Goal: Task Accomplishment & Management: Manage account settings

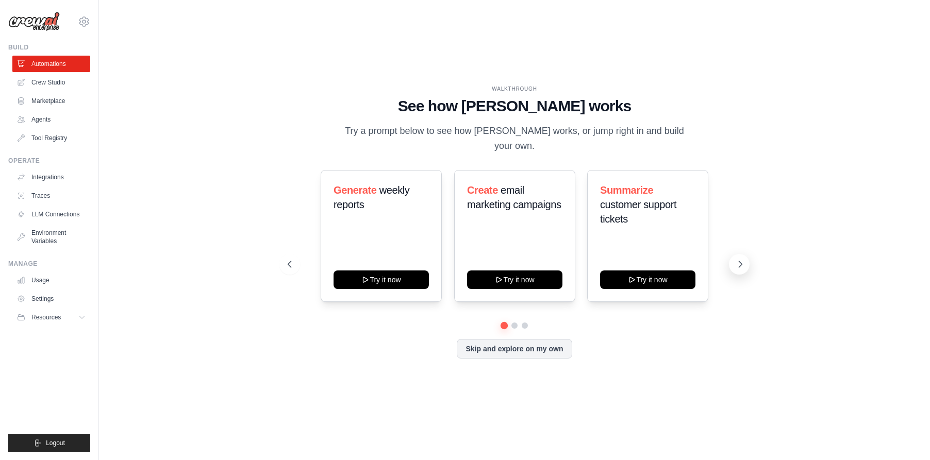
click at [739, 259] on icon at bounding box center [740, 264] width 10 height 10
click at [544, 344] on button "Skip and explore on my own" at bounding box center [514, 348] width 115 height 20
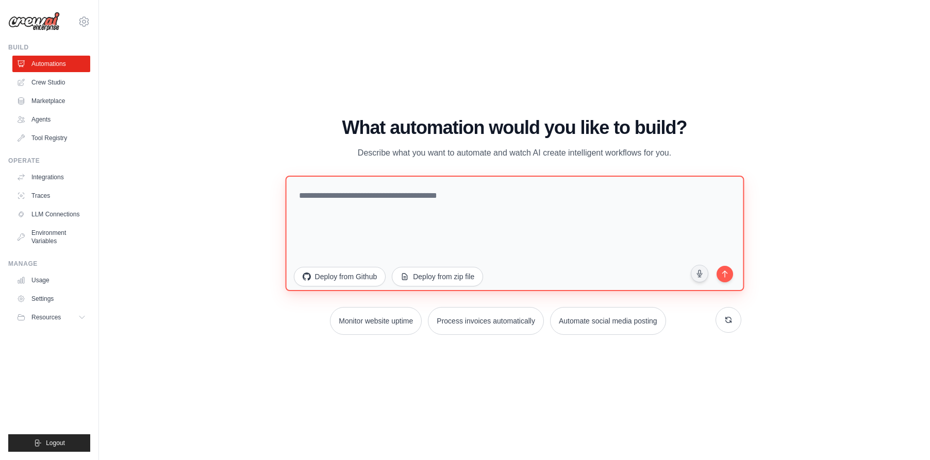
click at [432, 217] on textarea at bounding box center [514, 232] width 459 height 115
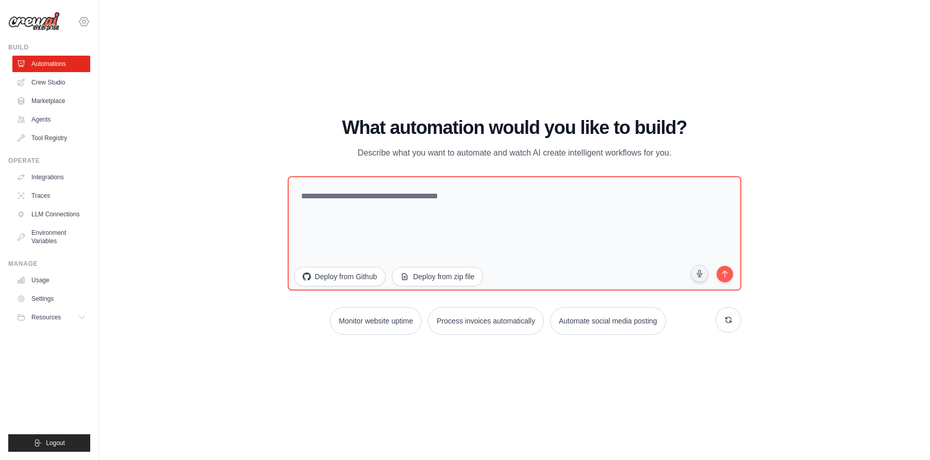
click at [82, 22] on icon at bounding box center [83, 21] width 3 height 3
click at [88, 63] on link "Settings" at bounding box center [84, 69] width 91 height 19
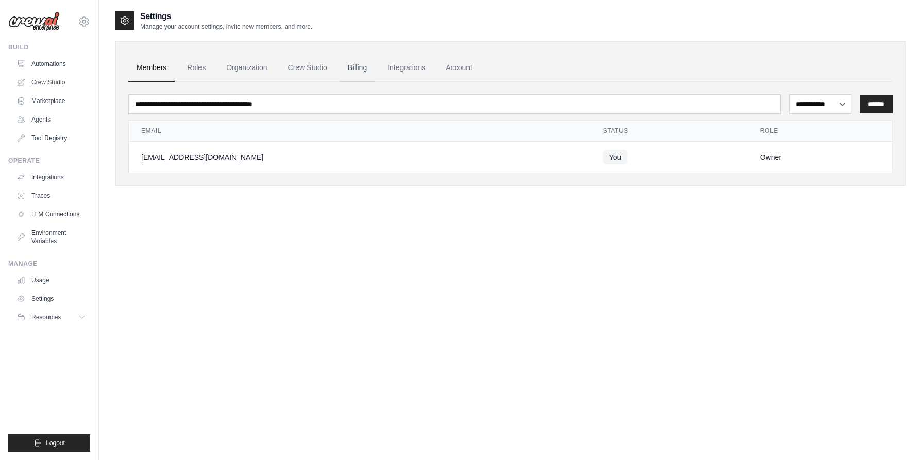
click at [358, 70] on link "Billing" at bounding box center [358, 68] width 36 height 28
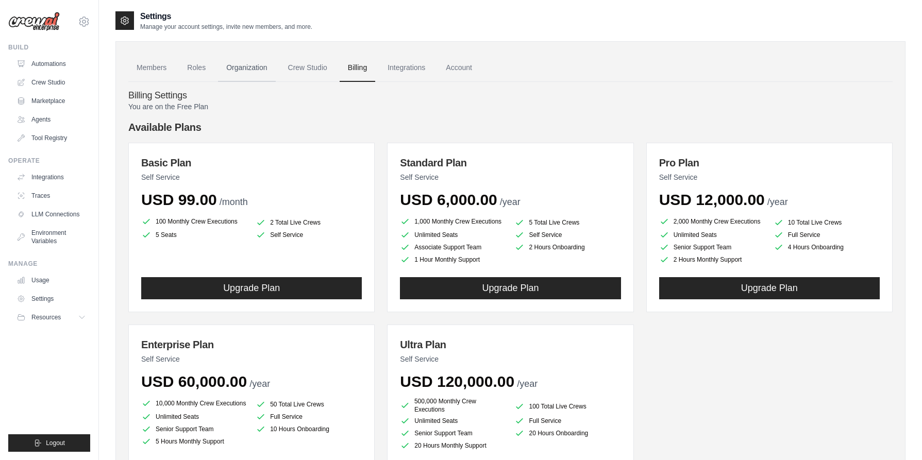
click at [239, 59] on link "Organization" at bounding box center [246, 68] width 57 height 28
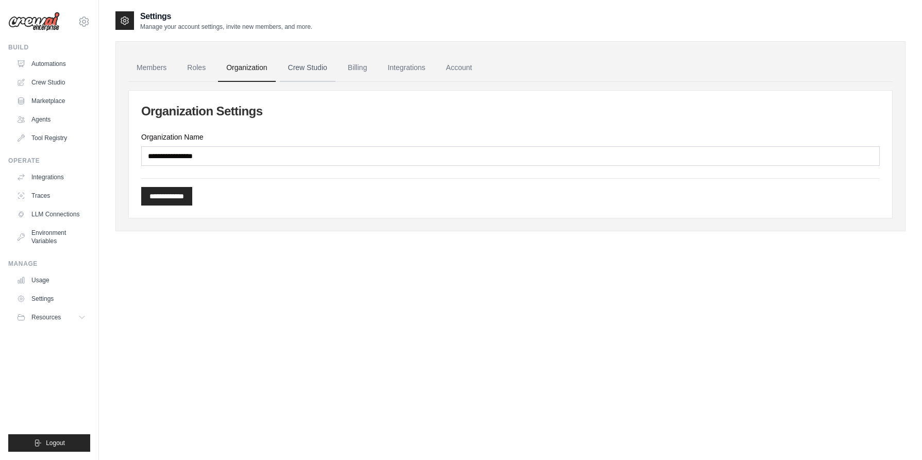
click at [292, 64] on link "Crew Studio" at bounding box center [308, 68] width 56 height 28
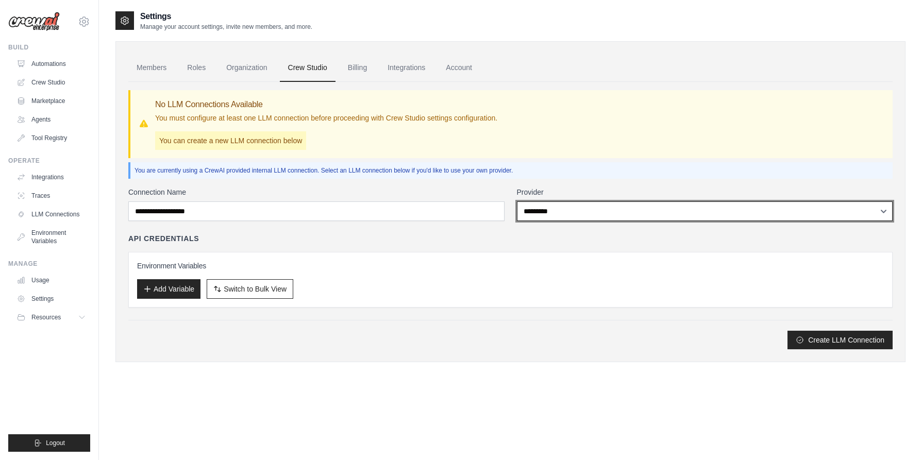
click at [517, 202] on select "**********" at bounding box center [705, 212] width 376 height 20
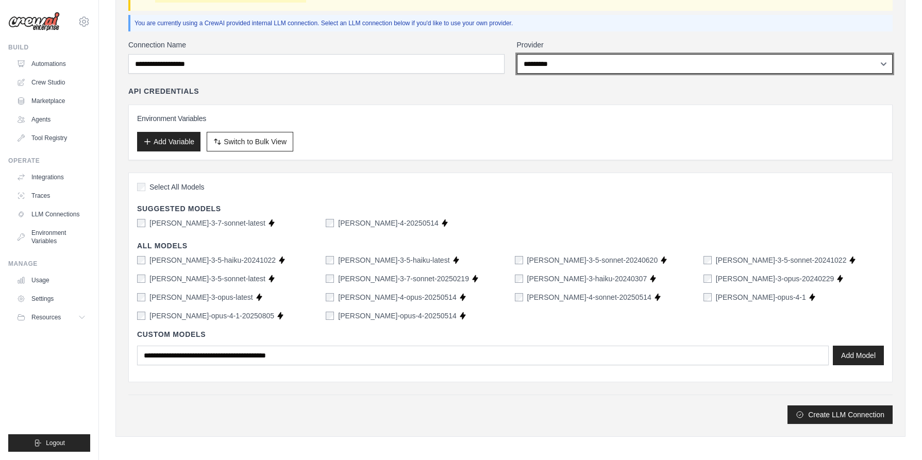
scroll to position [148, 0]
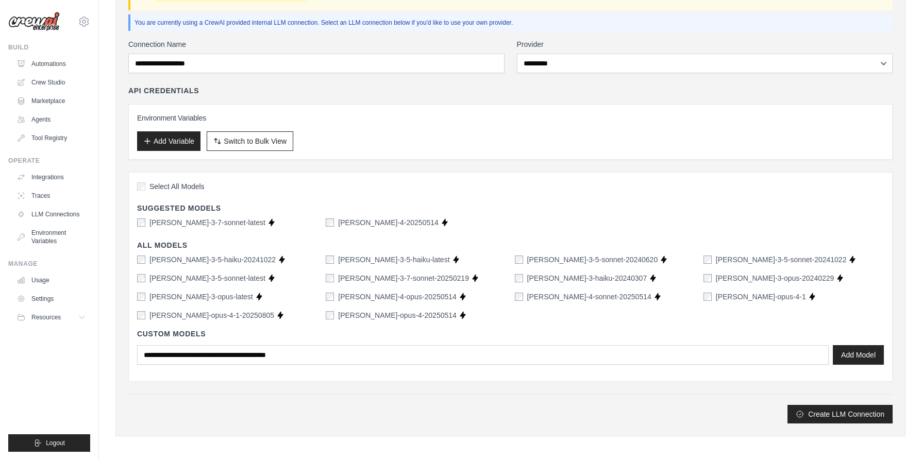
click at [293, 333] on h4 "Custom Models" at bounding box center [510, 334] width 747 height 10
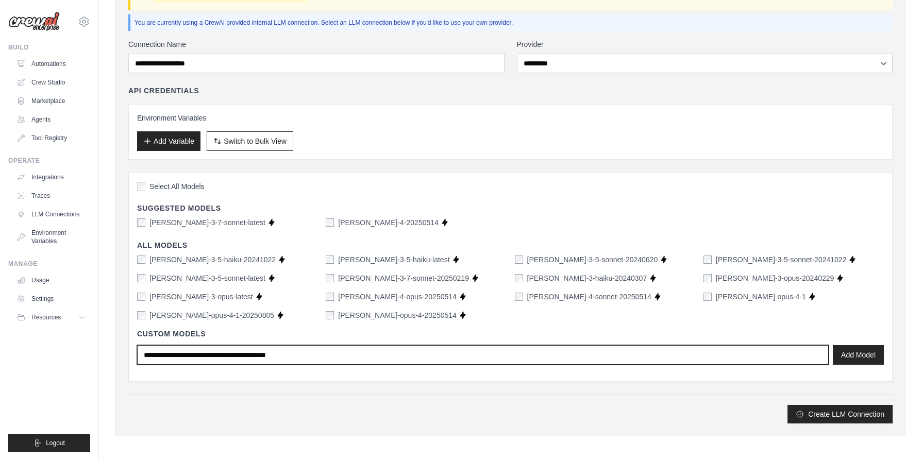
click at [308, 349] on input "text" at bounding box center [483, 355] width 692 height 20
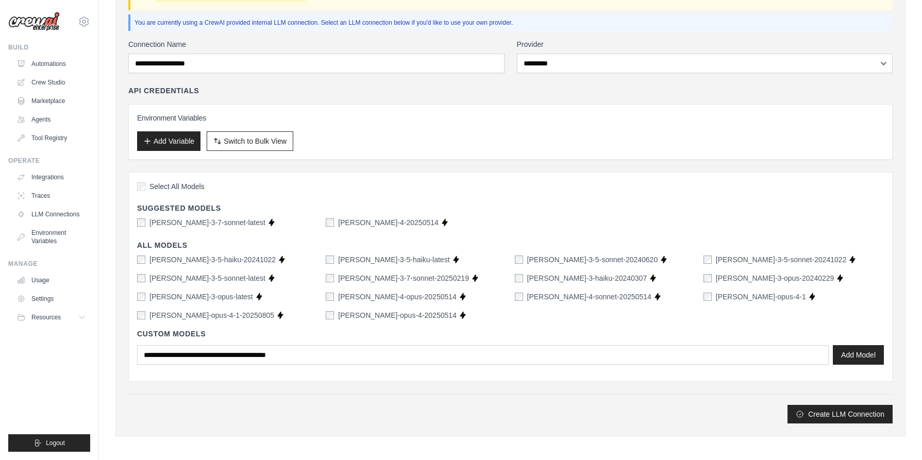
click at [261, 417] on div "Create LLM Connection" at bounding box center [510, 414] width 764 height 19
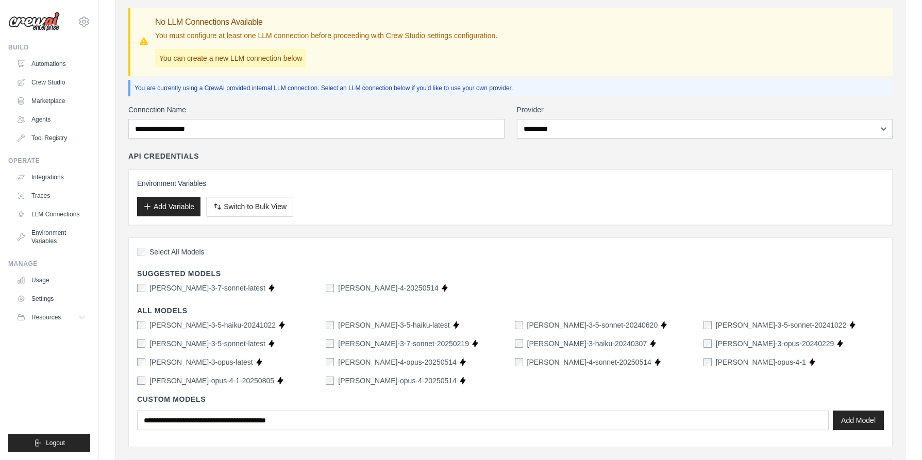
scroll to position [80, 0]
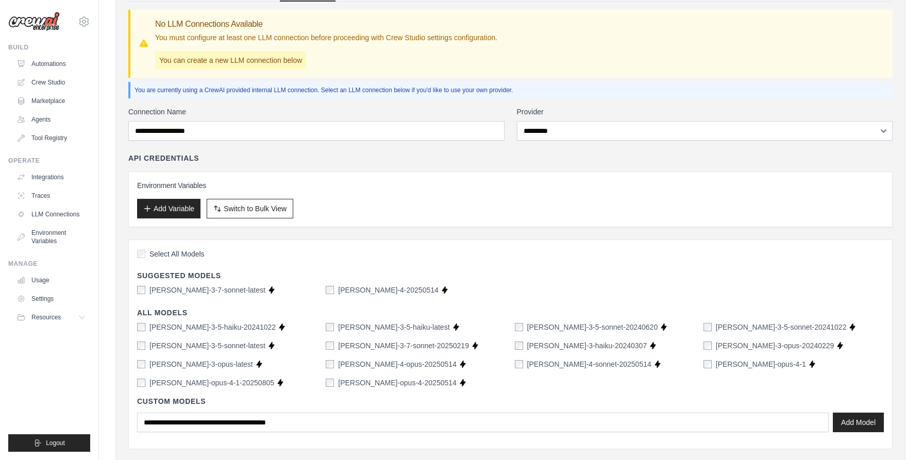
click at [537, 220] on div "Environment Variables Add Variable Switch to Bulk View Switch to Table View" at bounding box center [510, 200] width 764 height 56
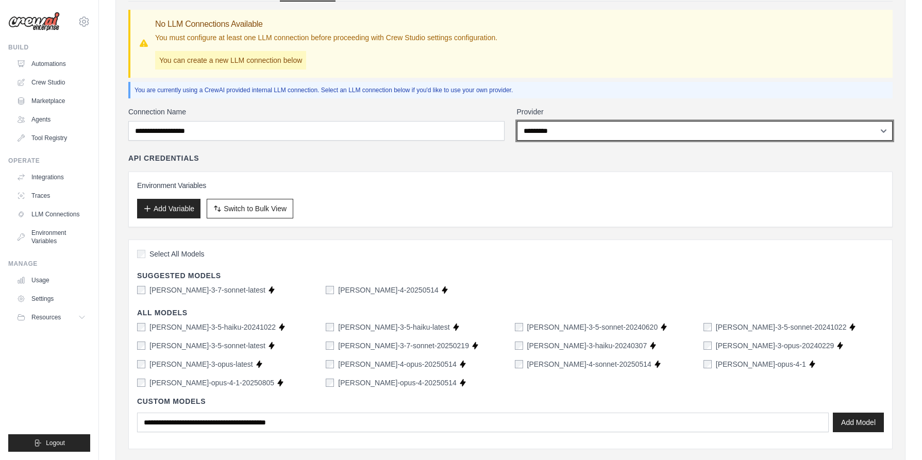
select select "******"
click at [517, 121] on select "**********" at bounding box center [705, 131] width 376 height 20
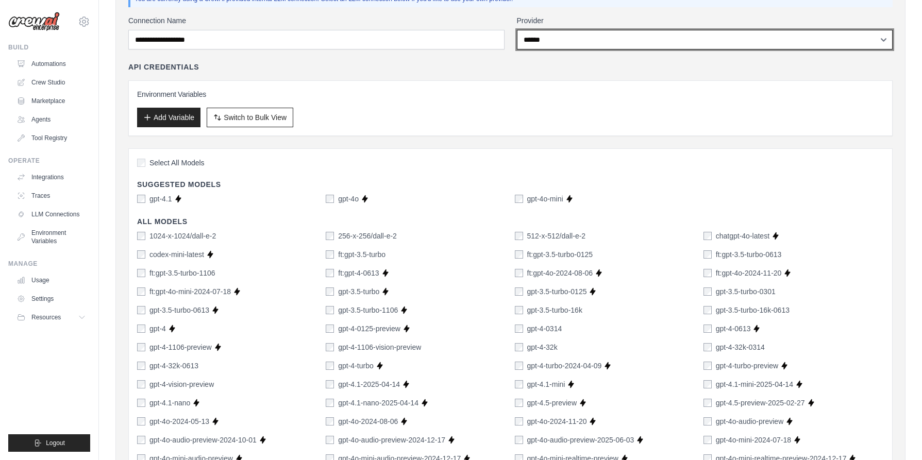
scroll to position [164, 0]
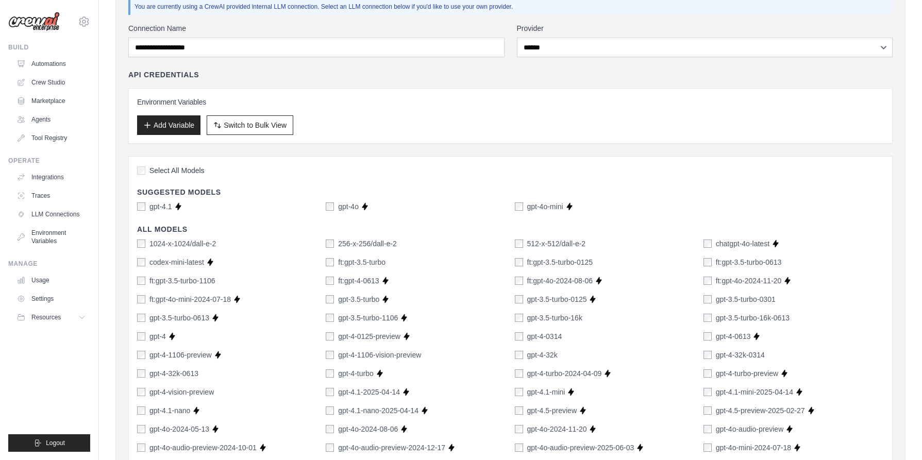
click at [152, 241] on label "1024-x-1024/dall-e-2" at bounding box center [182, 244] width 66 height 10
click at [167, 279] on label "ft:gpt-3.5-turbo-1106" at bounding box center [182, 281] width 66 height 10
click at [172, 374] on label "gpt-4-32k-0613" at bounding box center [173, 374] width 49 height 10
click at [174, 396] on label "gpt-4-vision-preview" at bounding box center [181, 392] width 64 height 10
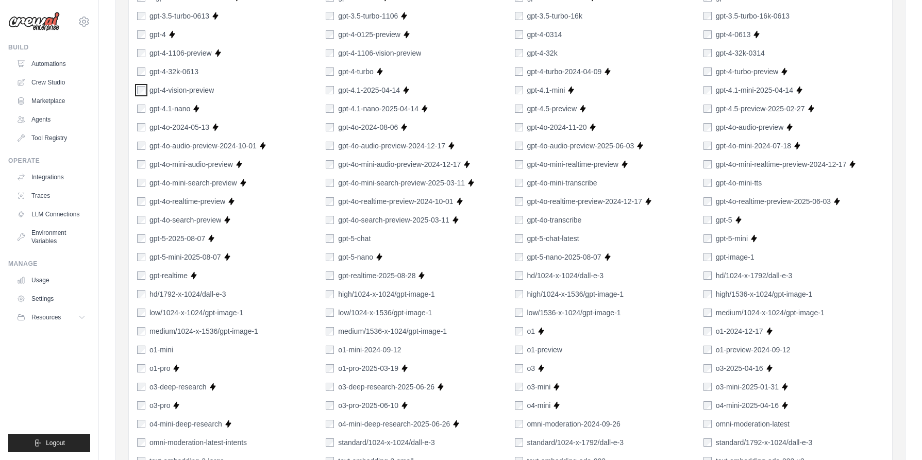
scroll to position [468, 0]
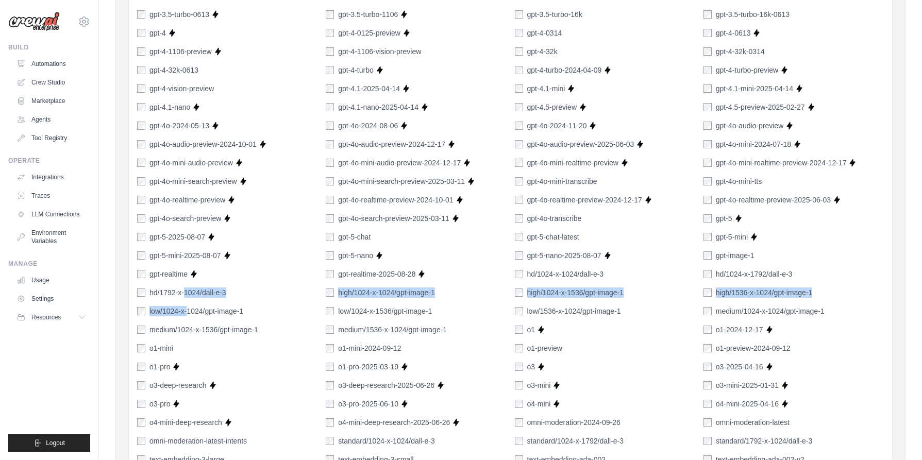
drag, startPoint x: 186, startPoint y: 288, endPoint x: 186, endPoint y: 310, distance: 21.7
click at [186, 310] on div "1024-x-1024/dall-e-2 256-x-256/dall-e-2 512-x-512/dall-e-2 chatgpt-4o-latest Su…" at bounding box center [510, 218] width 747 height 567
click at [186, 310] on label "low/1024-x-1024/gpt-image-1" at bounding box center [196, 311] width 94 height 10
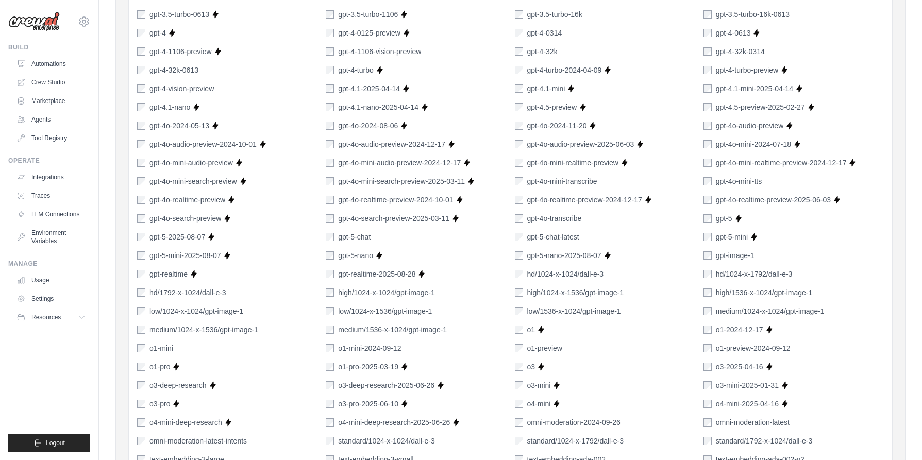
click at [186, 310] on label "low/1024-x-1024/gpt-image-1" at bounding box center [196, 311] width 94 height 10
click at [181, 292] on label "hd/1792-x-1024/dall-e-3" at bounding box center [187, 293] width 77 height 10
click at [184, 311] on label "low/1024-x-1024/gpt-image-1" at bounding box center [196, 311] width 94 height 10
click at [188, 324] on div "1024-x-1024/dall-e-2 256-x-256/dall-e-2 512-x-512/dall-e-2 chatgpt-4o-latest Su…" at bounding box center [510, 218] width 747 height 567
click at [188, 327] on label "medium/1024-x-1536/gpt-image-1" at bounding box center [203, 330] width 109 height 10
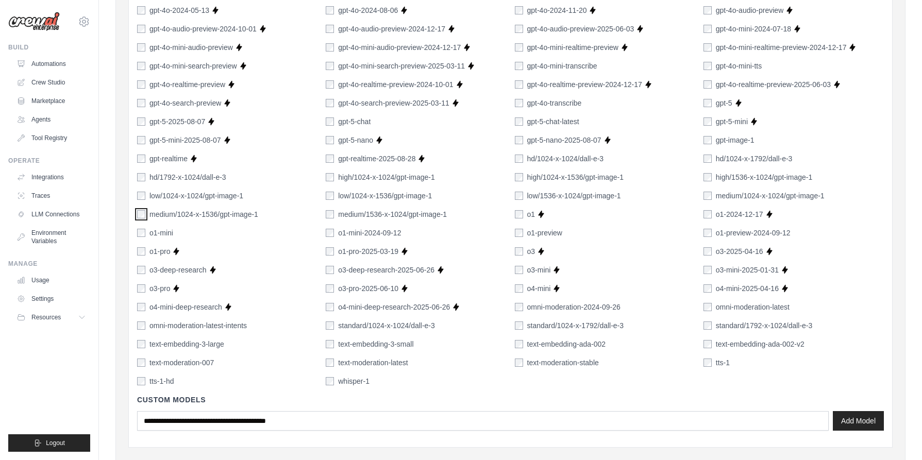
scroll to position [587, 0]
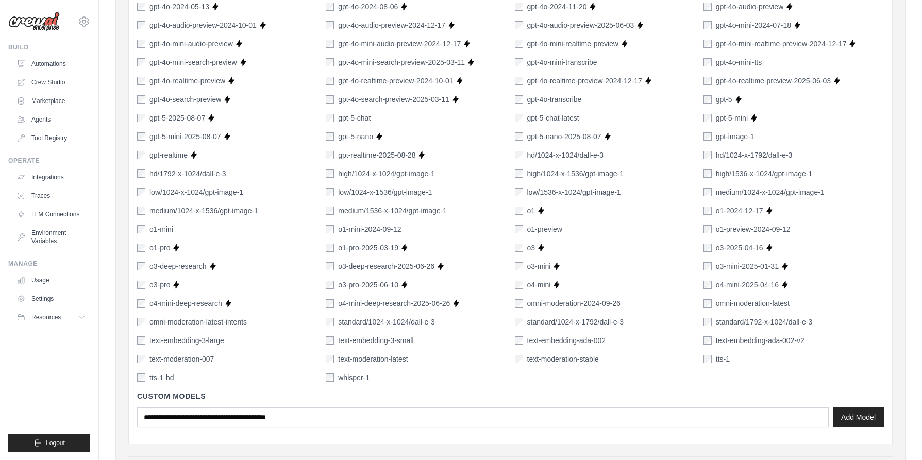
click at [149, 226] on label "o1-mini" at bounding box center [161, 229] width 24 height 10
click at [185, 325] on label "omni-moderation-latest-intents" at bounding box center [197, 322] width 97 height 10
click at [185, 343] on label "text-embedding-3-large" at bounding box center [186, 341] width 75 height 10
click at [185, 356] on label "text-moderation-007" at bounding box center [181, 359] width 64 height 10
click at [158, 375] on label "tts-1-hd" at bounding box center [161, 378] width 24 height 10
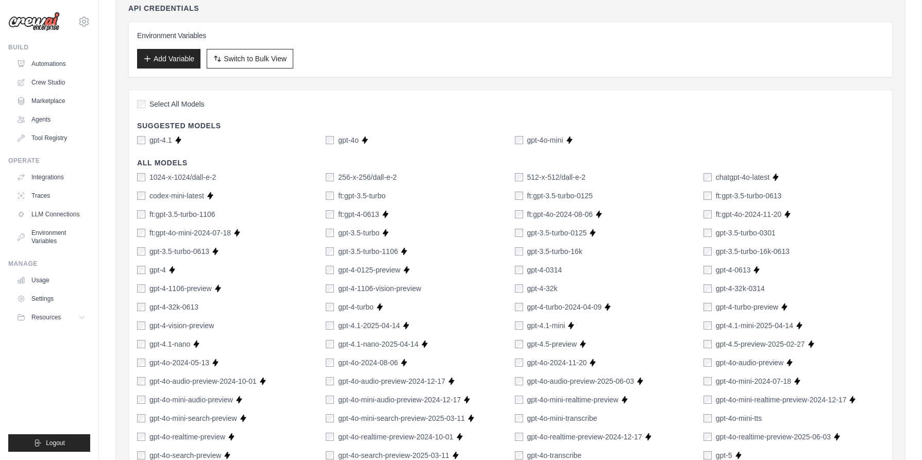
scroll to position [226, 0]
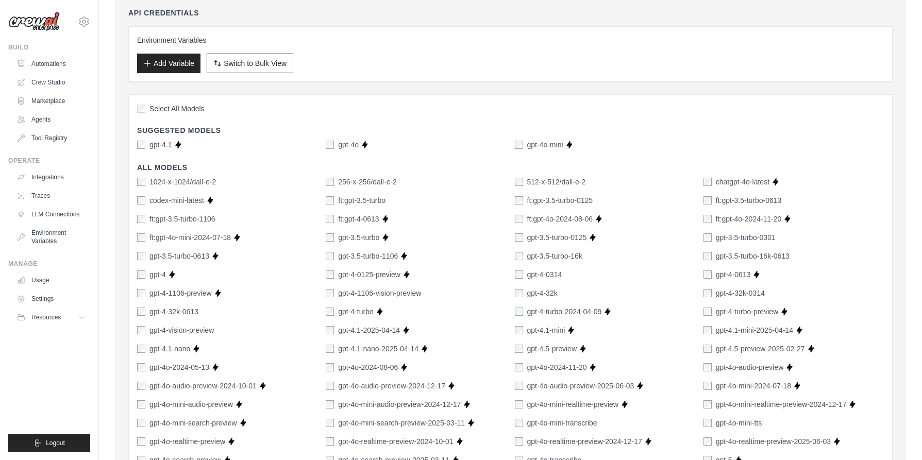
click at [342, 291] on label "gpt-4-1106-vision-preview" at bounding box center [379, 293] width 83 height 10
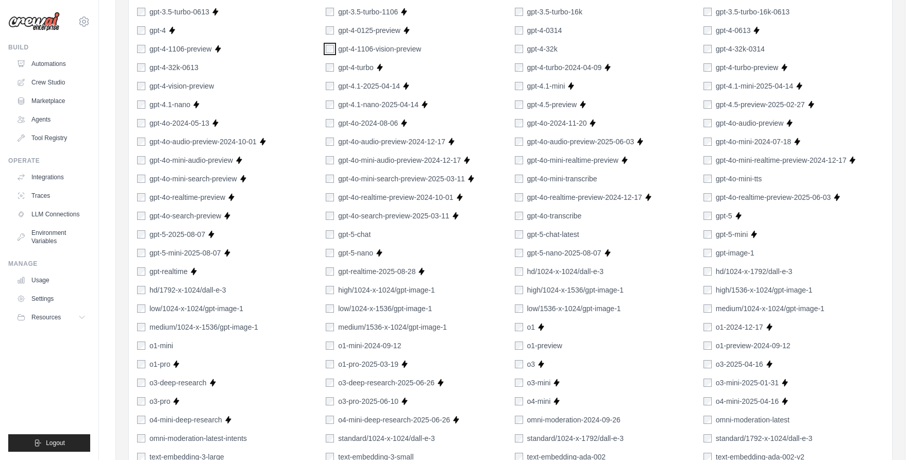
scroll to position [471, 0]
click at [359, 234] on label "gpt-5-chat" at bounding box center [354, 234] width 32 height 10
click at [370, 289] on label "high/1024-x-1024/gpt-image-1" at bounding box center [386, 290] width 97 height 10
click at [372, 310] on label "low/1024-x-1536/gpt-image-1" at bounding box center [385, 308] width 94 height 10
click at [373, 328] on label "medium/1536-x-1024/gpt-image-1" at bounding box center [392, 327] width 109 height 10
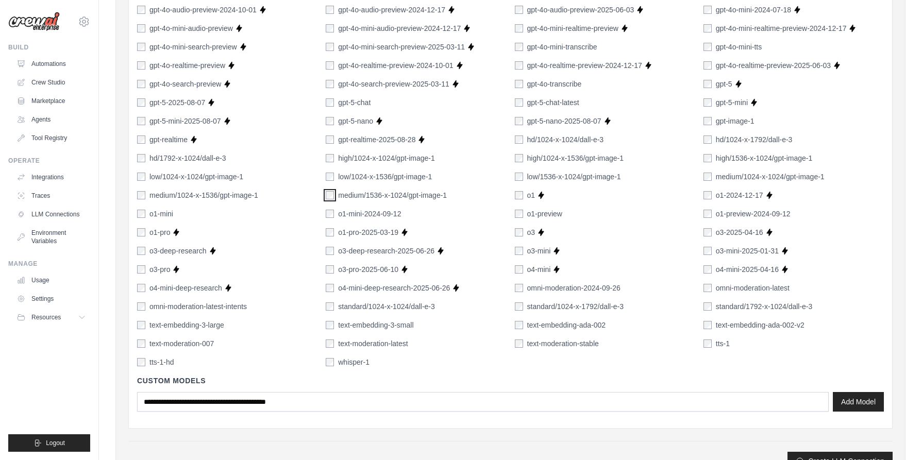
scroll to position [604, 0]
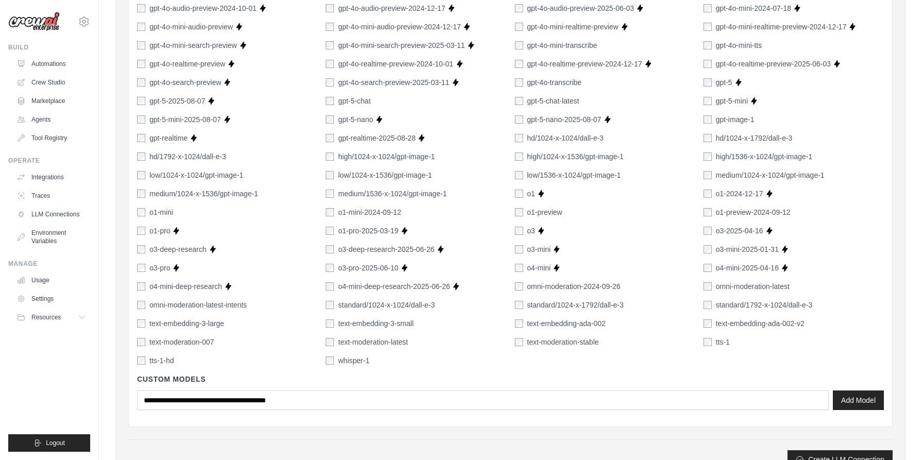
click at [374, 302] on label "standard/1024-x-1024/dall-e-3" at bounding box center [386, 305] width 97 height 10
click at [371, 317] on div "1024-x-1024/dall-e-2 256-x-256/dall-e-2 512-x-512/dall-e-2 chatgpt-4o-latest Su…" at bounding box center [510, 82] width 747 height 567
click at [371, 325] on label "text-embedding-3-small" at bounding box center [375, 324] width 75 height 10
click at [369, 337] on label "text-moderation-latest" at bounding box center [373, 342] width 70 height 10
click at [363, 353] on div "1024-x-1024/dall-e-2 256-x-256/dall-e-2 512-x-512/dall-e-2 chatgpt-4o-latest Su…" at bounding box center [510, 82] width 747 height 567
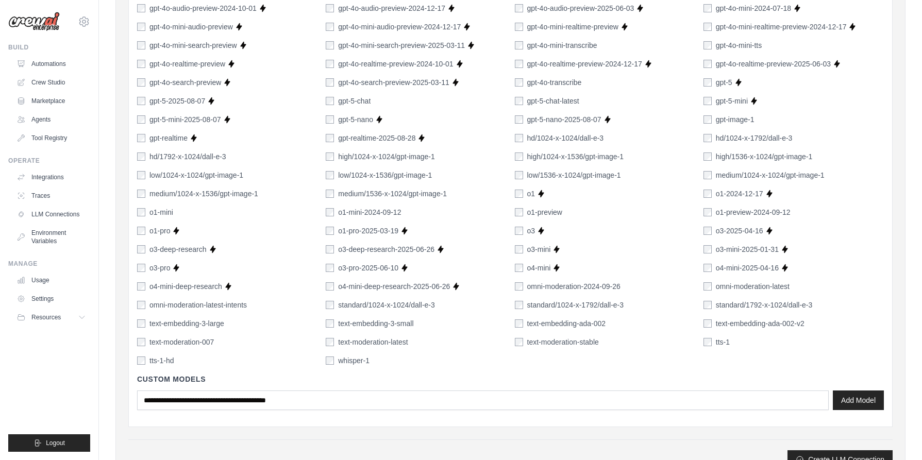
click at [360, 360] on label "whisper-1" at bounding box center [353, 361] width 31 height 10
click at [534, 340] on label "text-moderation-stable" at bounding box center [563, 342] width 72 height 10
click at [542, 322] on label "text-embedding-ada-002" at bounding box center [566, 324] width 79 height 10
click at [543, 307] on label "standard/1024-x-1792/dall-e-3" at bounding box center [575, 305] width 97 height 10
click at [532, 286] on label "omni-moderation-2024-09-26" at bounding box center [573, 286] width 93 height 10
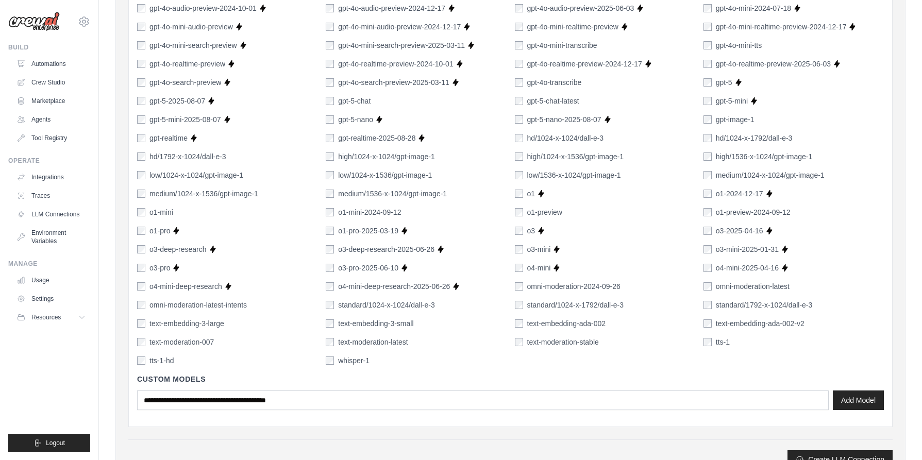
click at [524, 173] on div "low/1536-x-1024/gpt-image-1" at bounding box center [568, 175] width 106 height 10
click at [523, 157] on div "high/1024-x-1536/gpt-image-1" at bounding box center [569, 157] width 109 height 10
click at [523, 137] on div "hd/1024-x-1024/dall-e-3" at bounding box center [559, 138] width 89 height 10
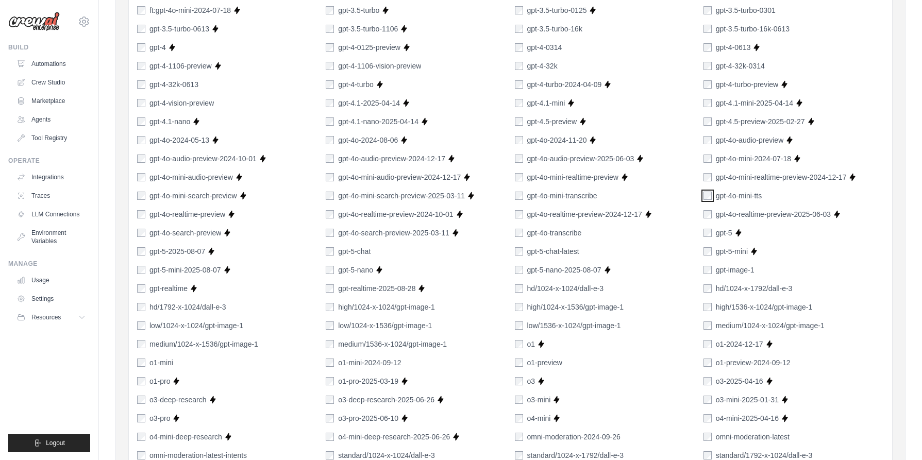
scroll to position [457, 0]
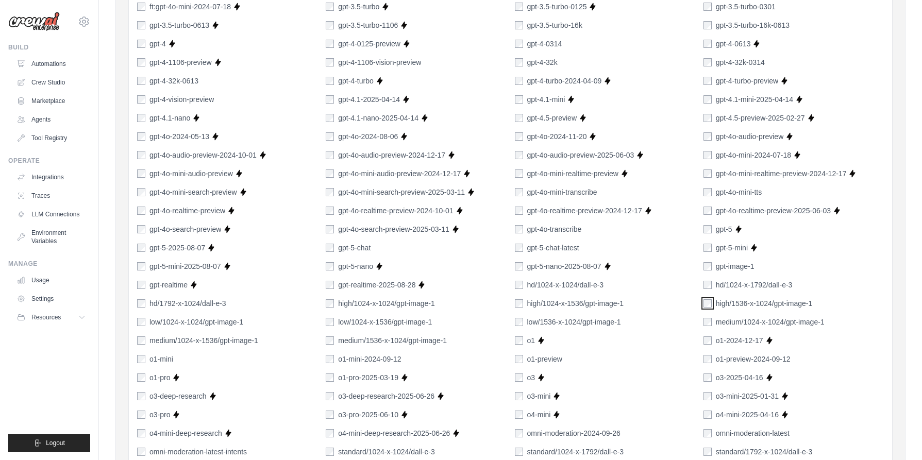
click at [706, 320] on div "1024-x-1024/dall-e-2 256-x-256/dall-e-2 512-x-512/dall-e-2 chatgpt-4o-latest Su…" at bounding box center [510, 229] width 747 height 567
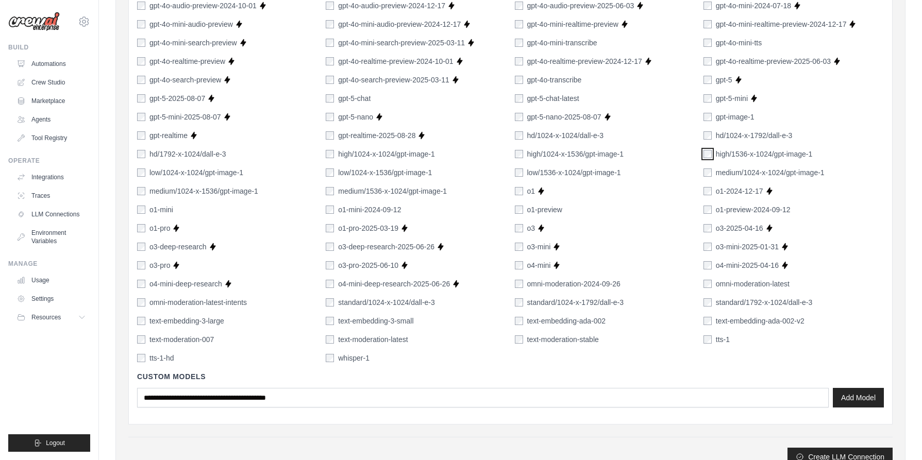
scroll to position [608, 0]
click at [707, 212] on div "o1-preview-2024-09-12" at bounding box center [747, 208] width 87 height 10
click at [710, 275] on div "1024-x-1024/dall-e-2 256-x-256/dall-e-2 512-x-512/dall-e-2 chatgpt-4o-latest Su…" at bounding box center [510, 78] width 747 height 567
click at [707, 325] on div "1024-x-1024/dall-e-2 256-x-256/dall-e-2 512-x-512/dall-e-2 chatgpt-4o-latest Su…" at bounding box center [510, 78] width 747 height 567
click at [709, 314] on div "text-embedding-ada-002-v2" at bounding box center [754, 319] width 101 height 10
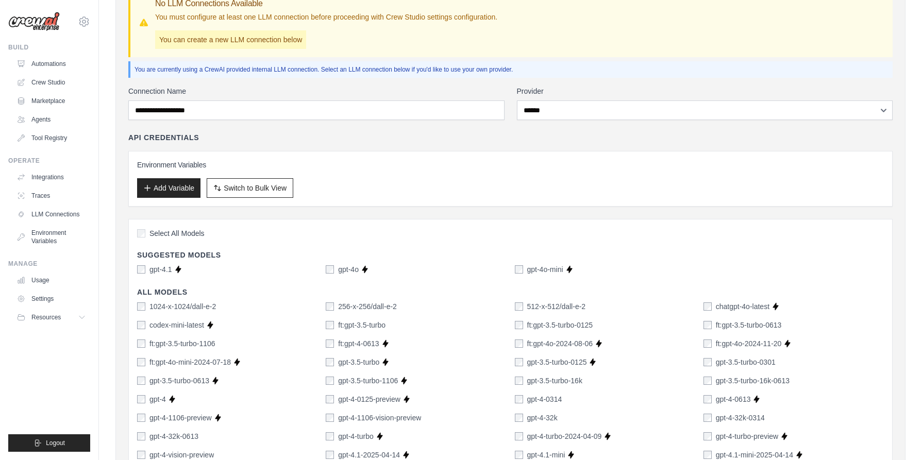
scroll to position [0, 0]
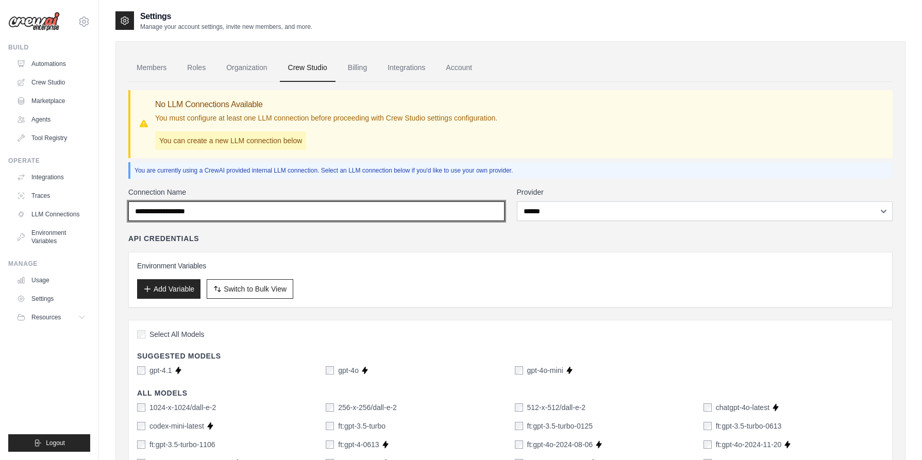
click at [376, 214] on input "Connection Name" at bounding box center [316, 212] width 376 height 20
type input "*"
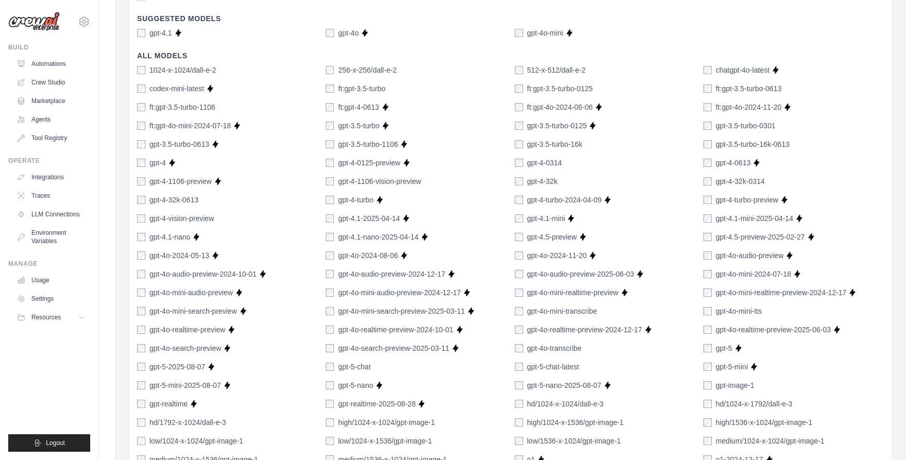
scroll to position [652, 0]
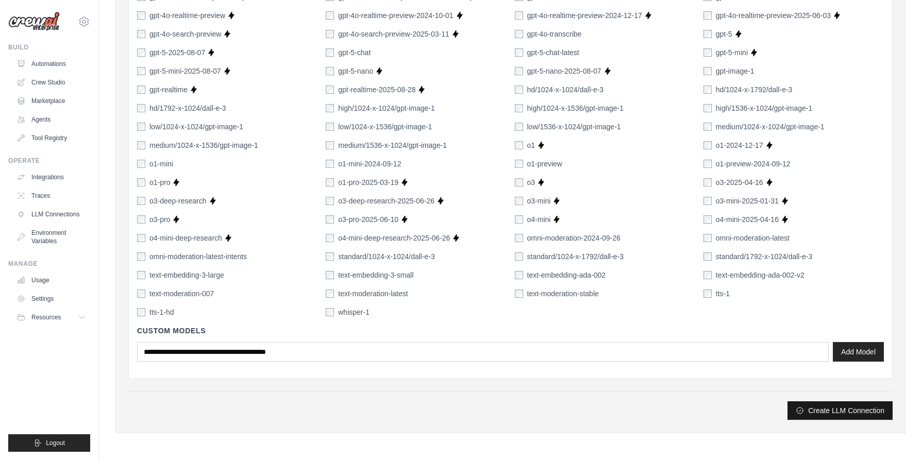
type input "******"
click at [821, 412] on button "Create LLM Connection" at bounding box center [840, 411] width 105 height 19
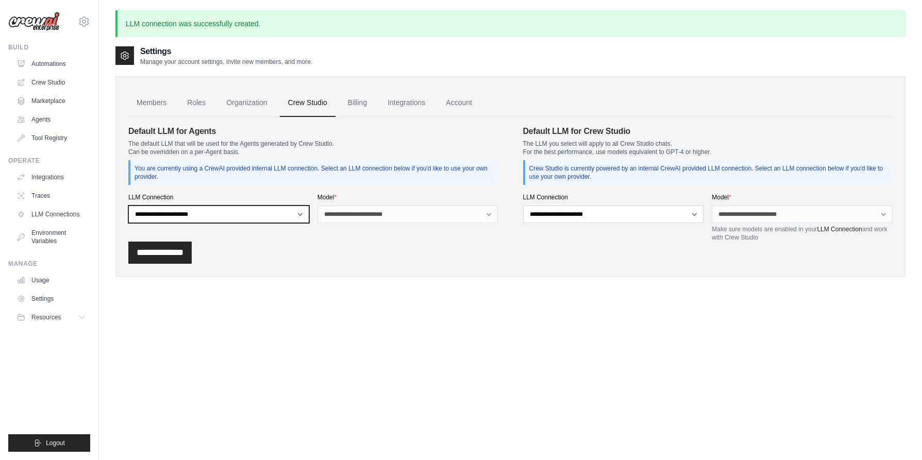
select select "******"
click at [128, 206] on select "**********" at bounding box center [218, 215] width 181 height 18
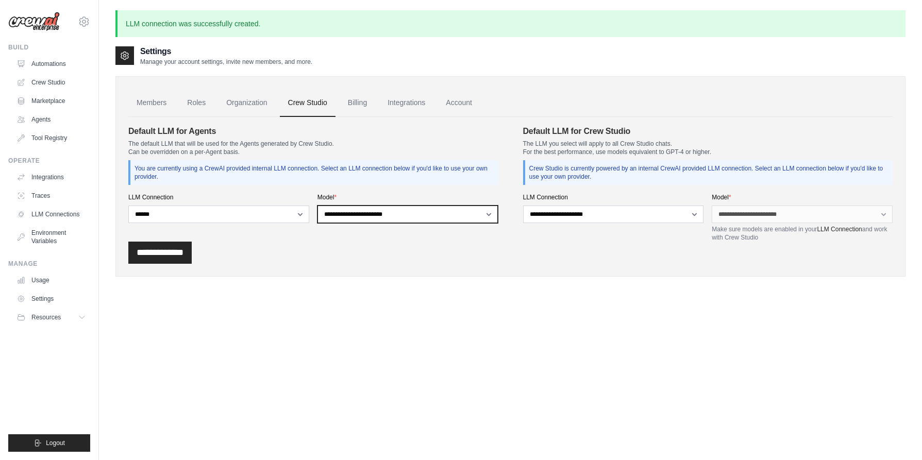
click at [391, 211] on select "**********" at bounding box center [408, 215] width 181 height 18
click at [235, 107] on link "Organization" at bounding box center [246, 103] width 57 height 28
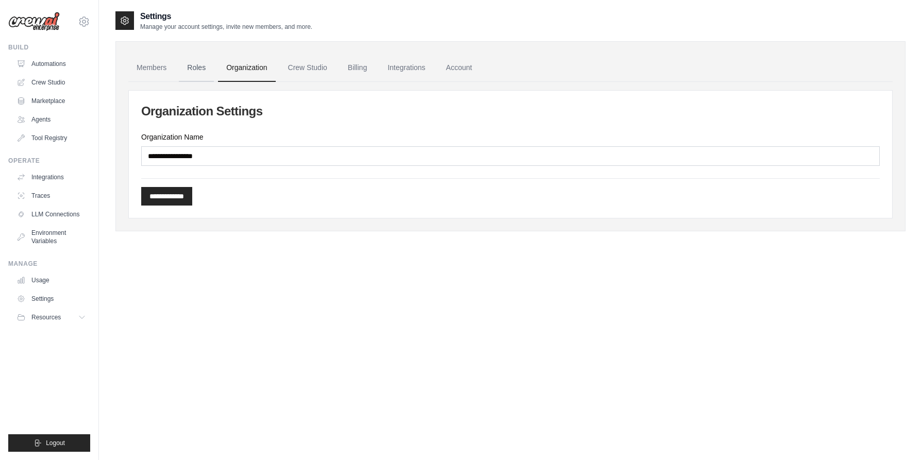
click at [193, 66] on link "Roles" at bounding box center [196, 68] width 35 height 28
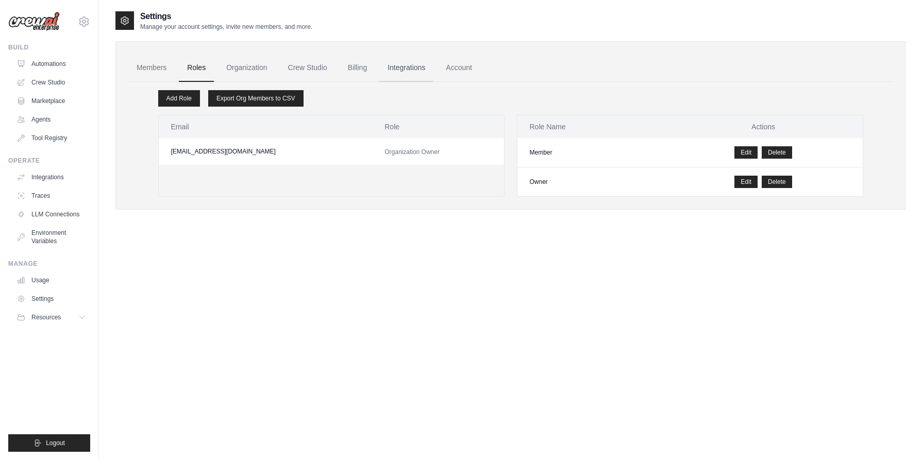
click at [401, 67] on link "Integrations" at bounding box center [406, 68] width 54 height 28
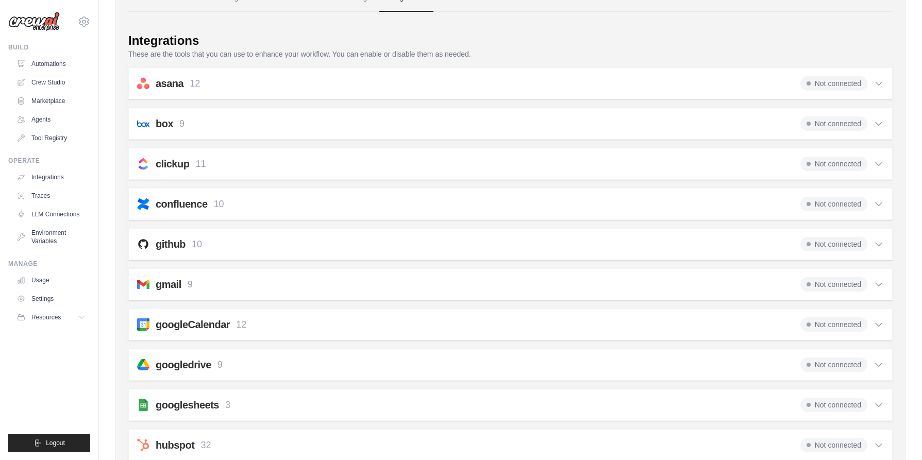
scroll to position [69, 0]
click at [862, 245] on span "Not connected" at bounding box center [834, 245] width 67 height 14
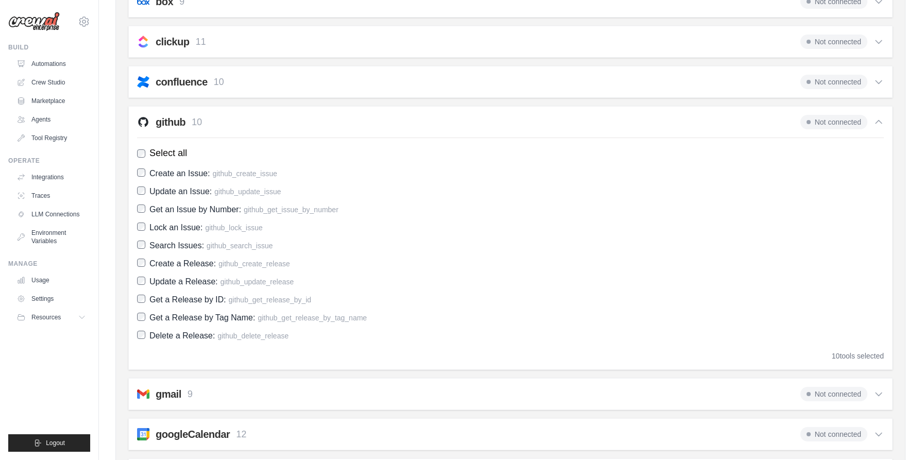
scroll to position [215, 0]
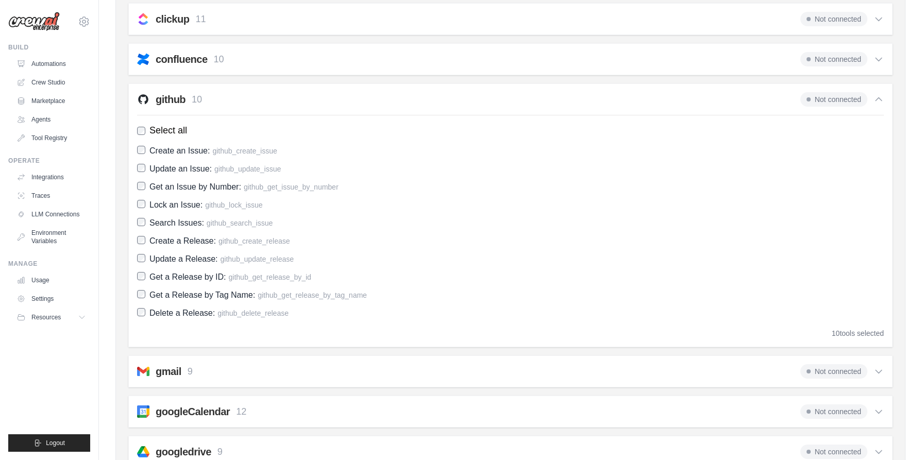
click at [394, 105] on div "github 10 Not connected" at bounding box center [510, 99] width 747 height 14
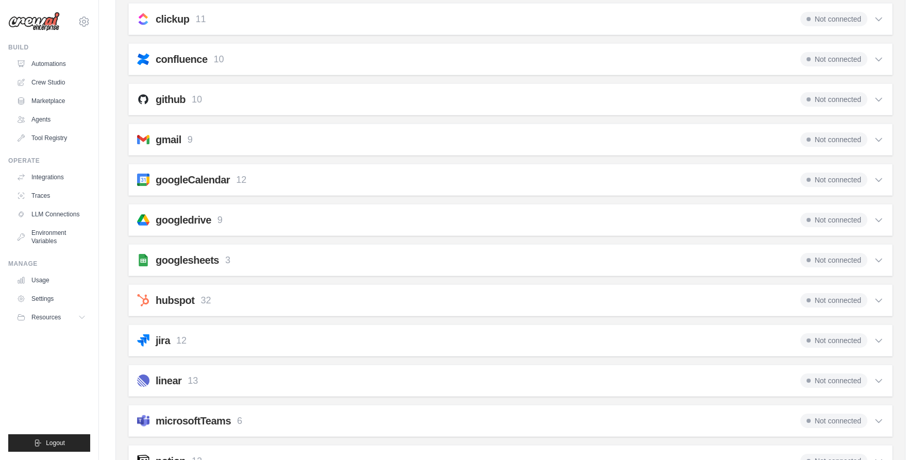
click at [171, 101] on h2 "github" at bounding box center [171, 99] width 30 height 14
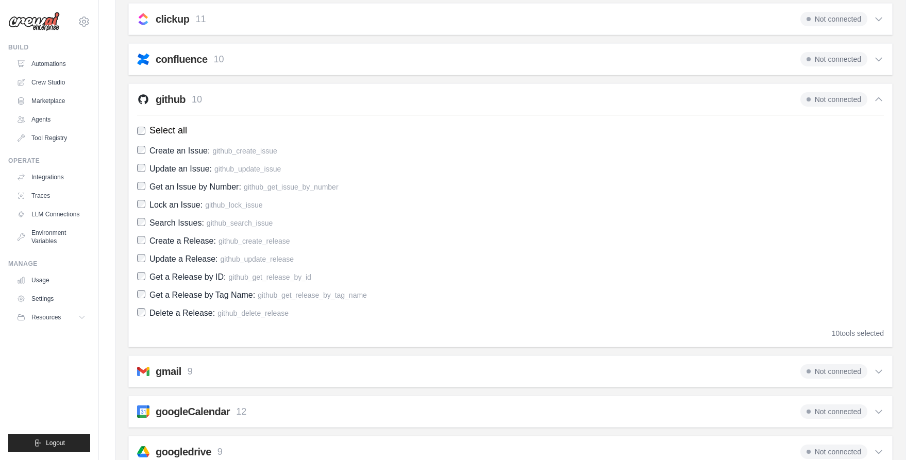
click at [171, 101] on h2 "github" at bounding box center [171, 99] width 30 height 14
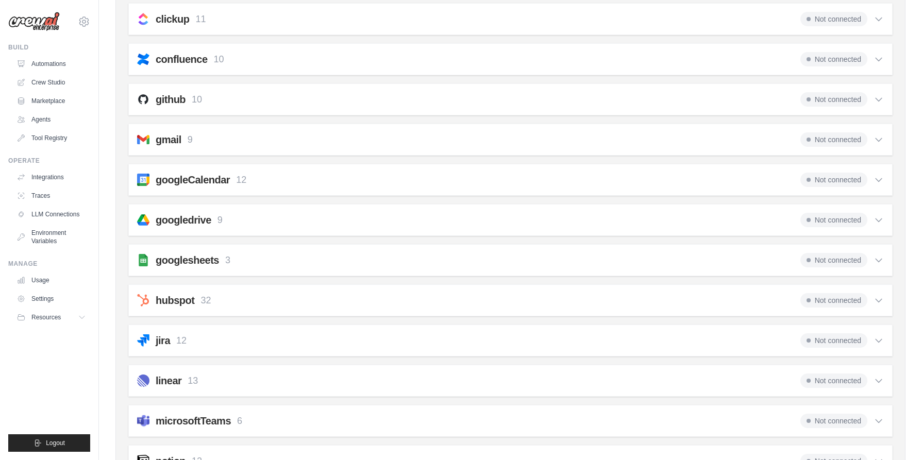
click at [820, 57] on span "Not connected" at bounding box center [834, 59] width 67 height 14
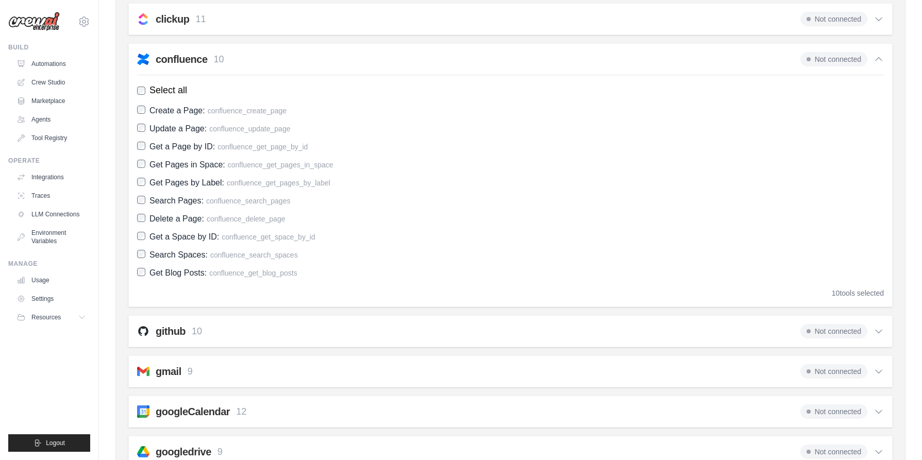
click at [820, 57] on span "Not connected" at bounding box center [834, 59] width 67 height 14
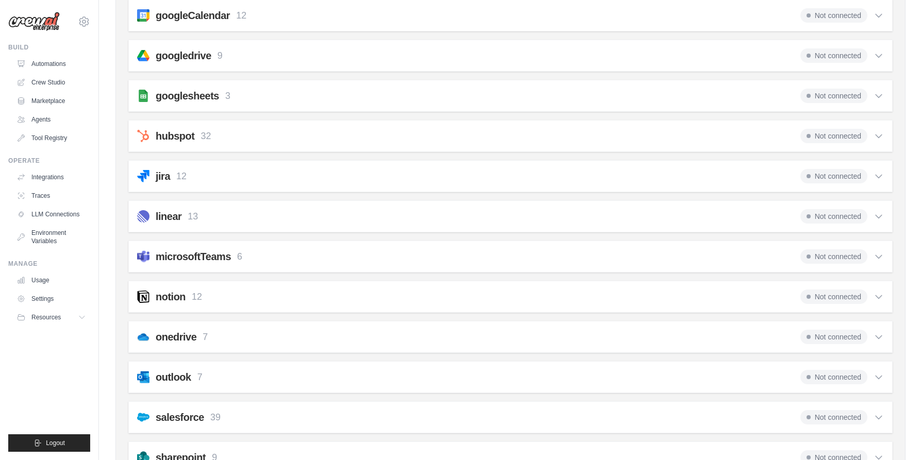
scroll to position [0, 0]
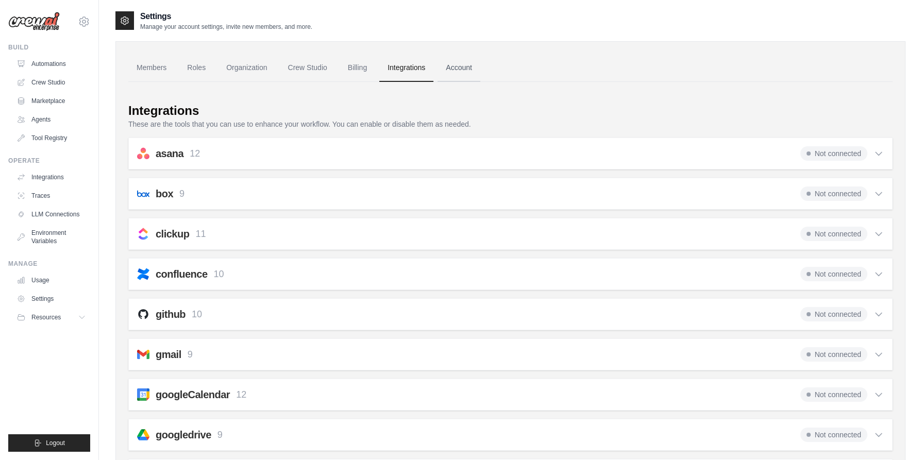
click at [452, 70] on link "Account" at bounding box center [459, 68] width 43 height 28
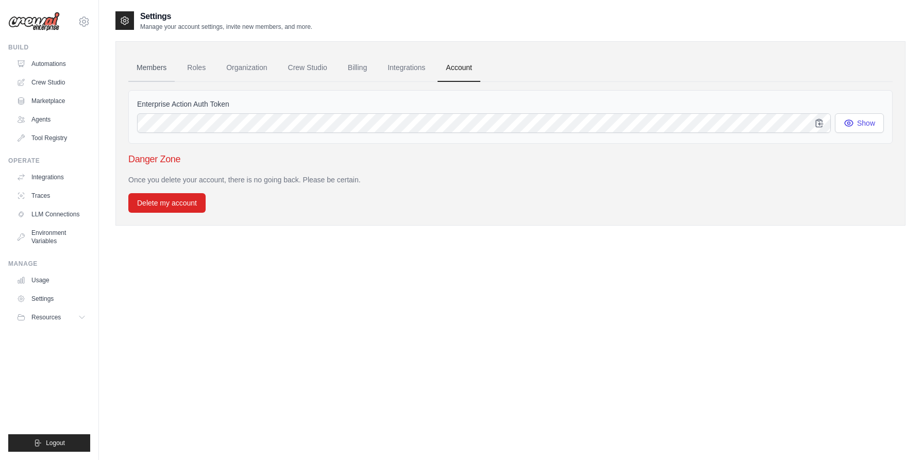
click at [161, 68] on link "Members" at bounding box center [151, 68] width 46 height 28
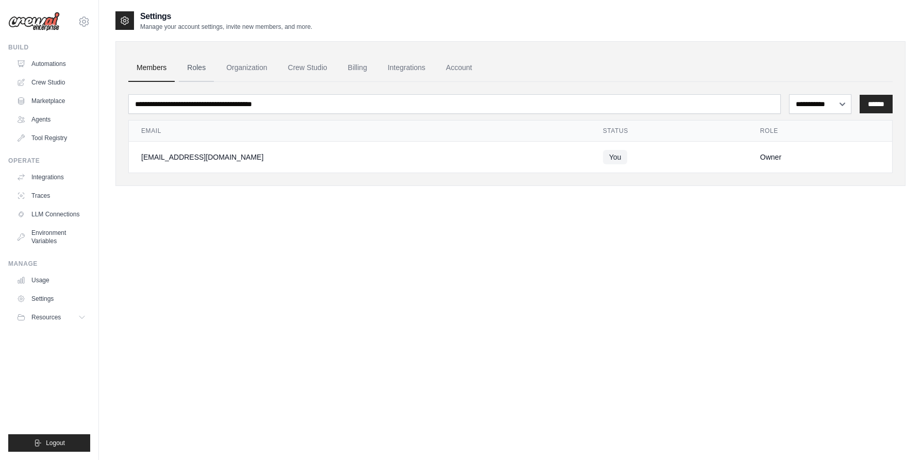
click at [200, 74] on link "Roles" at bounding box center [196, 68] width 35 height 28
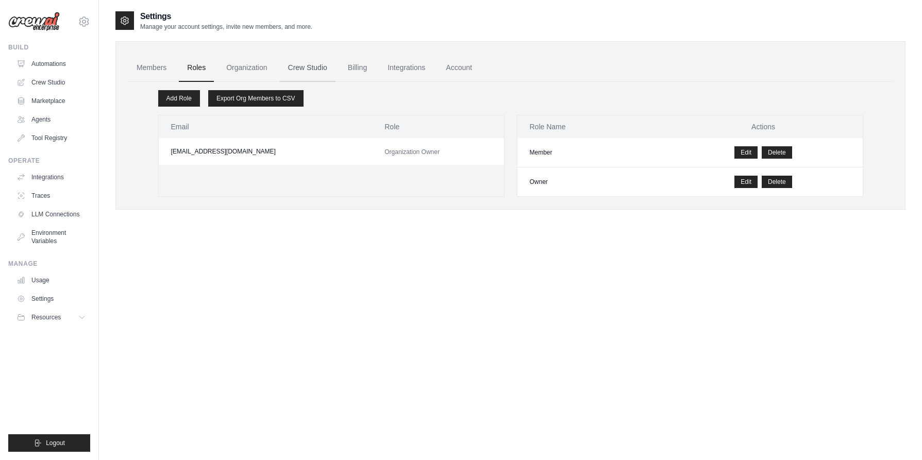
click at [281, 69] on link "Crew Studio" at bounding box center [308, 68] width 56 height 28
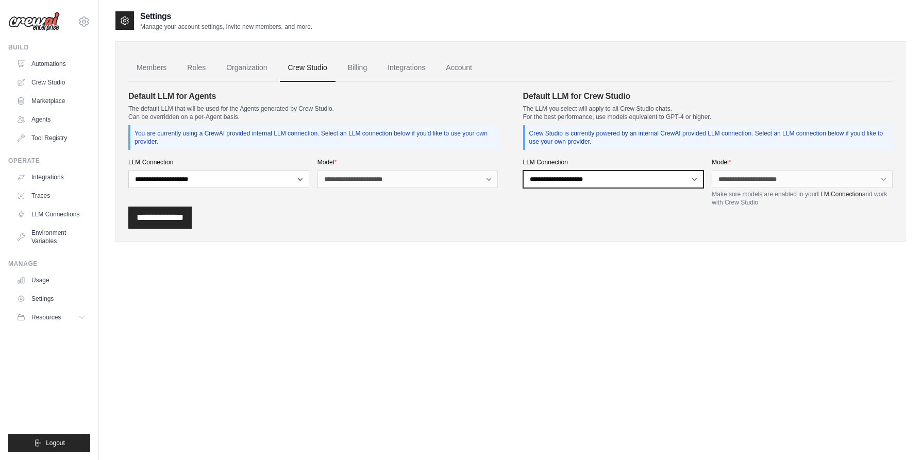
click at [630, 81] on div "**********" at bounding box center [510, 141] width 790 height 201
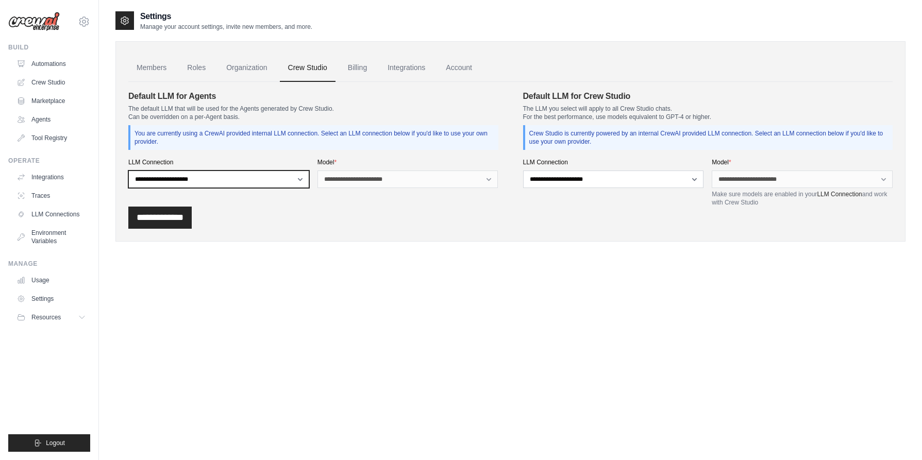
click at [128, 171] on select "**********" at bounding box center [218, 180] width 181 height 18
click at [307, 64] on link "Crew Studio" at bounding box center [308, 68] width 56 height 28
click at [192, 235] on div "**********" at bounding box center [510, 141] width 790 height 201
click at [57, 217] on link "LLM Connections" at bounding box center [52, 214] width 78 height 16
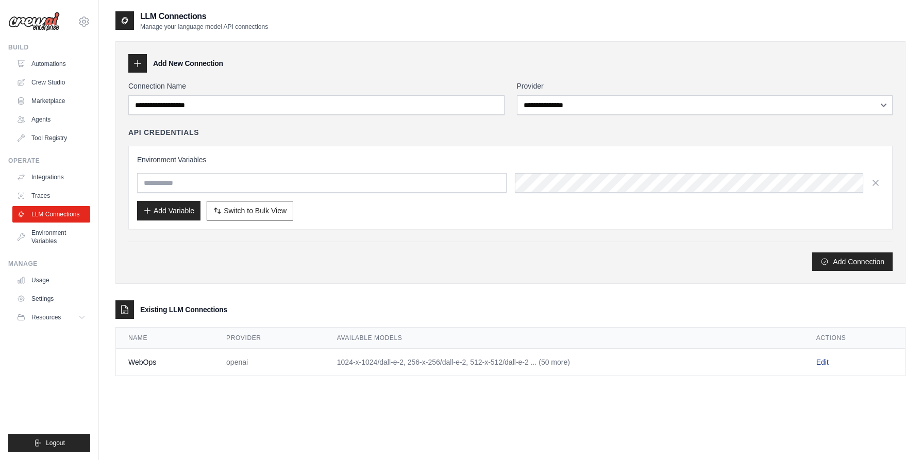
click at [822, 363] on link "Edit" at bounding box center [823, 362] width 12 height 8
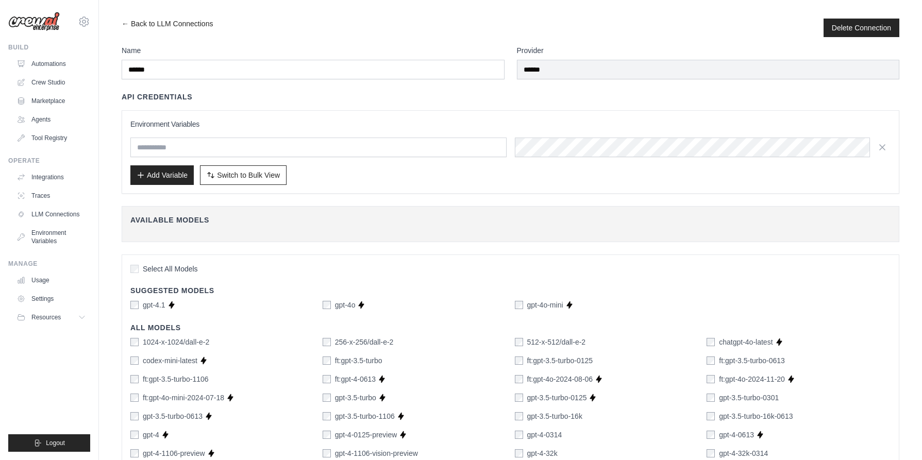
click at [139, 271] on label "Select All Models" at bounding box center [164, 269] width 68 height 10
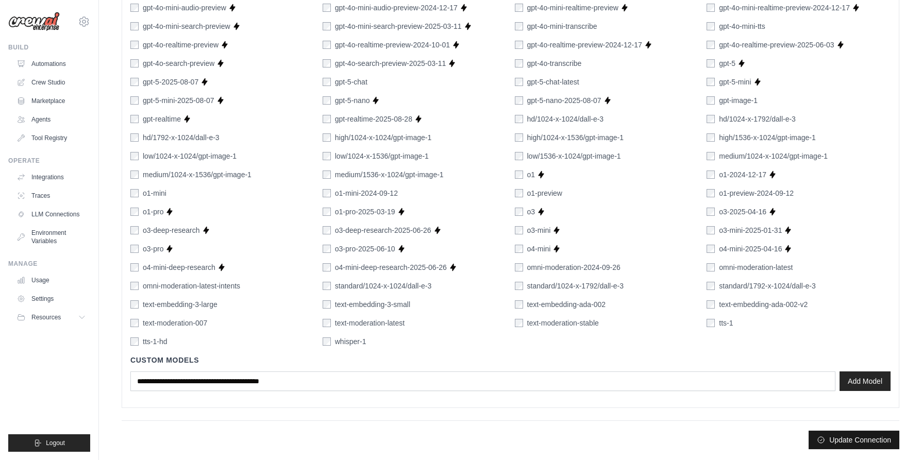
click at [868, 441] on button "Update Connection" at bounding box center [854, 440] width 91 height 19
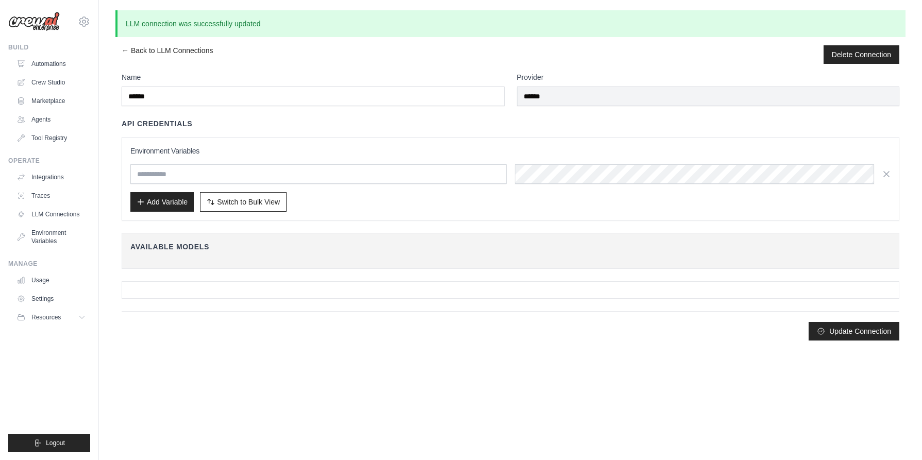
scroll to position [0, 0]
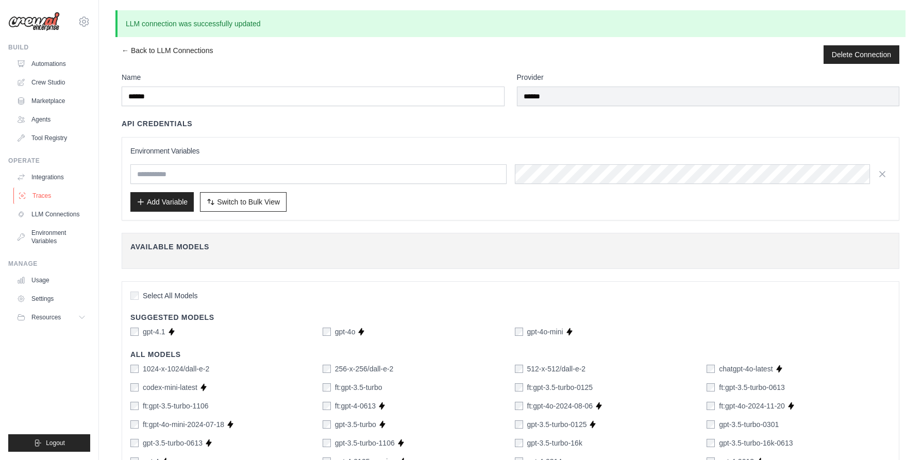
click at [39, 193] on link "Traces" at bounding box center [52, 196] width 78 height 16
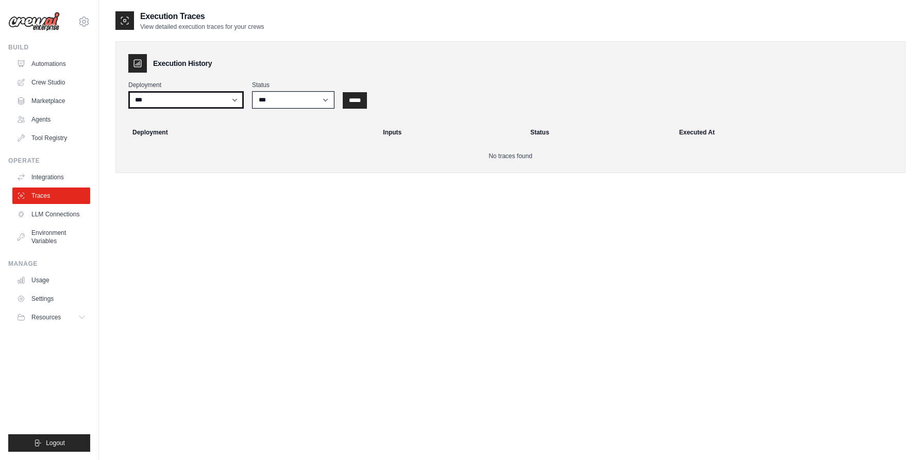
click at [191, 97] on select "***" at bounding box center [185, 100] width 115 height 18
click at [53, 180] on link "Integrations" at bounding box center [52, 177] width 78 height 16
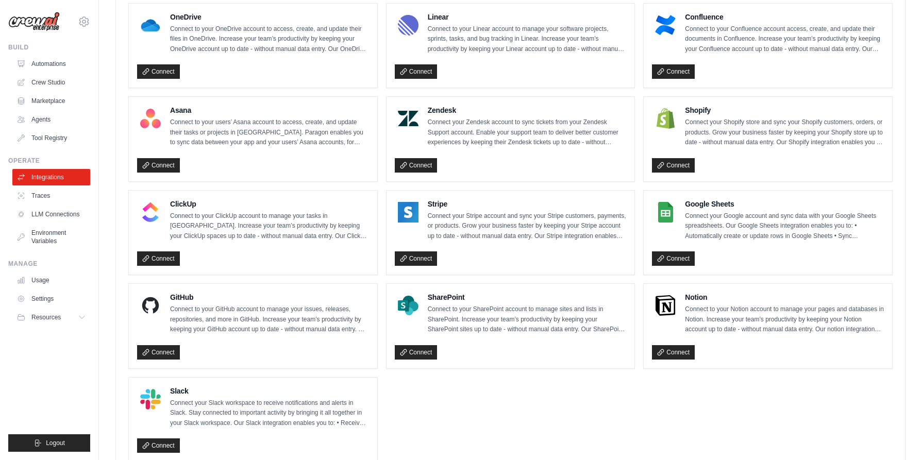
scroll to position [593, 0]
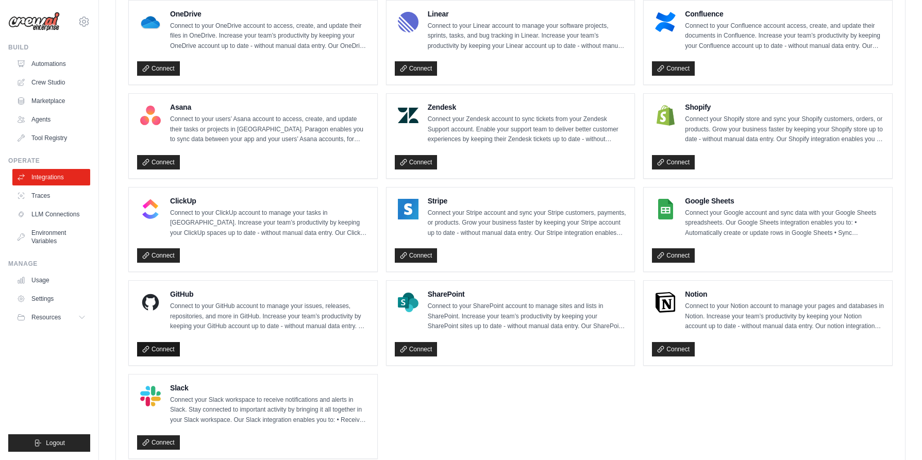
click at [162, 352] on link "Connect" at bounding box center [158, 349] width 43 height 14
